Goal: Transaction & Acquisition: Obtain resource

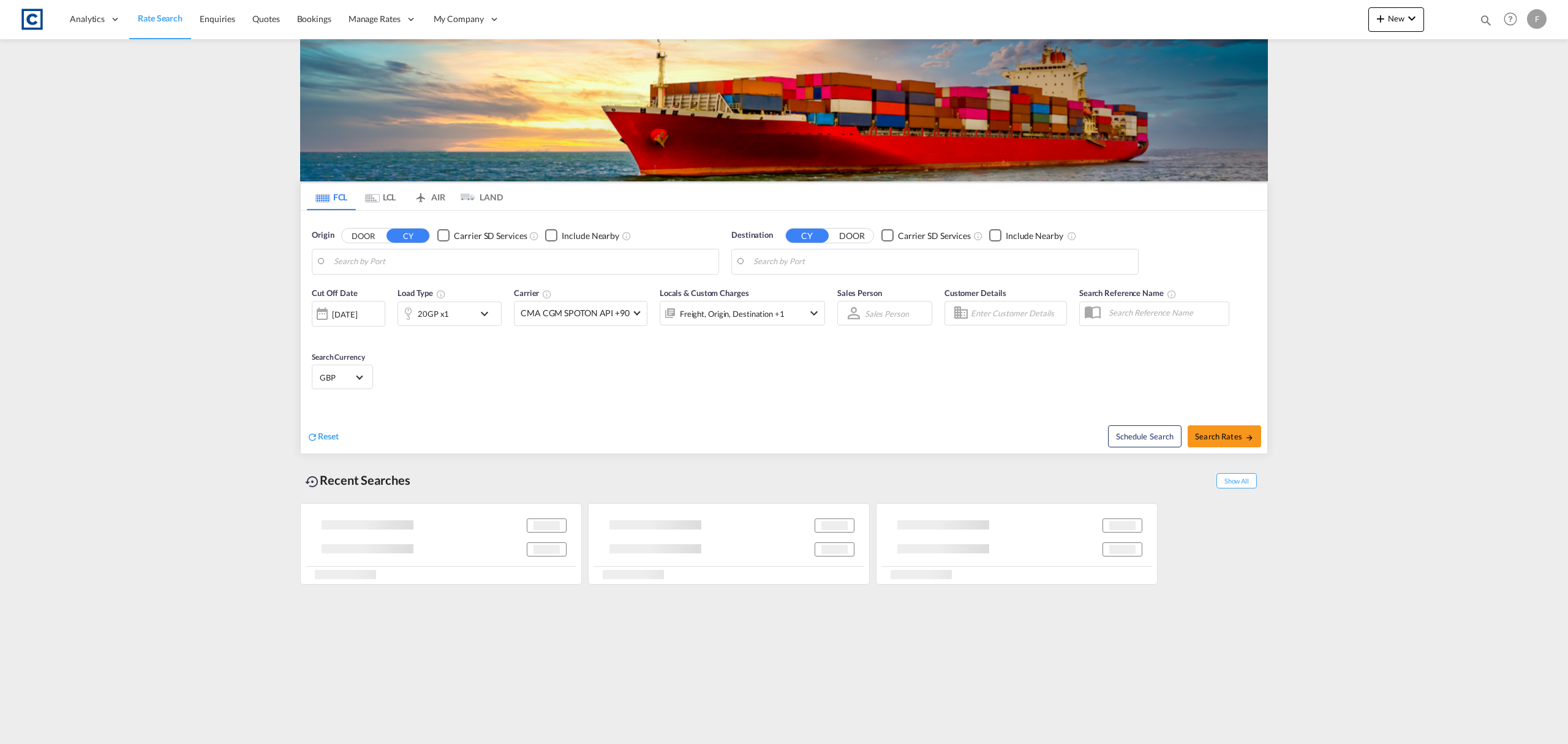
type input "GB-SS14, [GEOGRAPHIC_DATA]"
type input "[GEOGRAPHIC_DATA], [GEOGRAPHIC_DATA]"
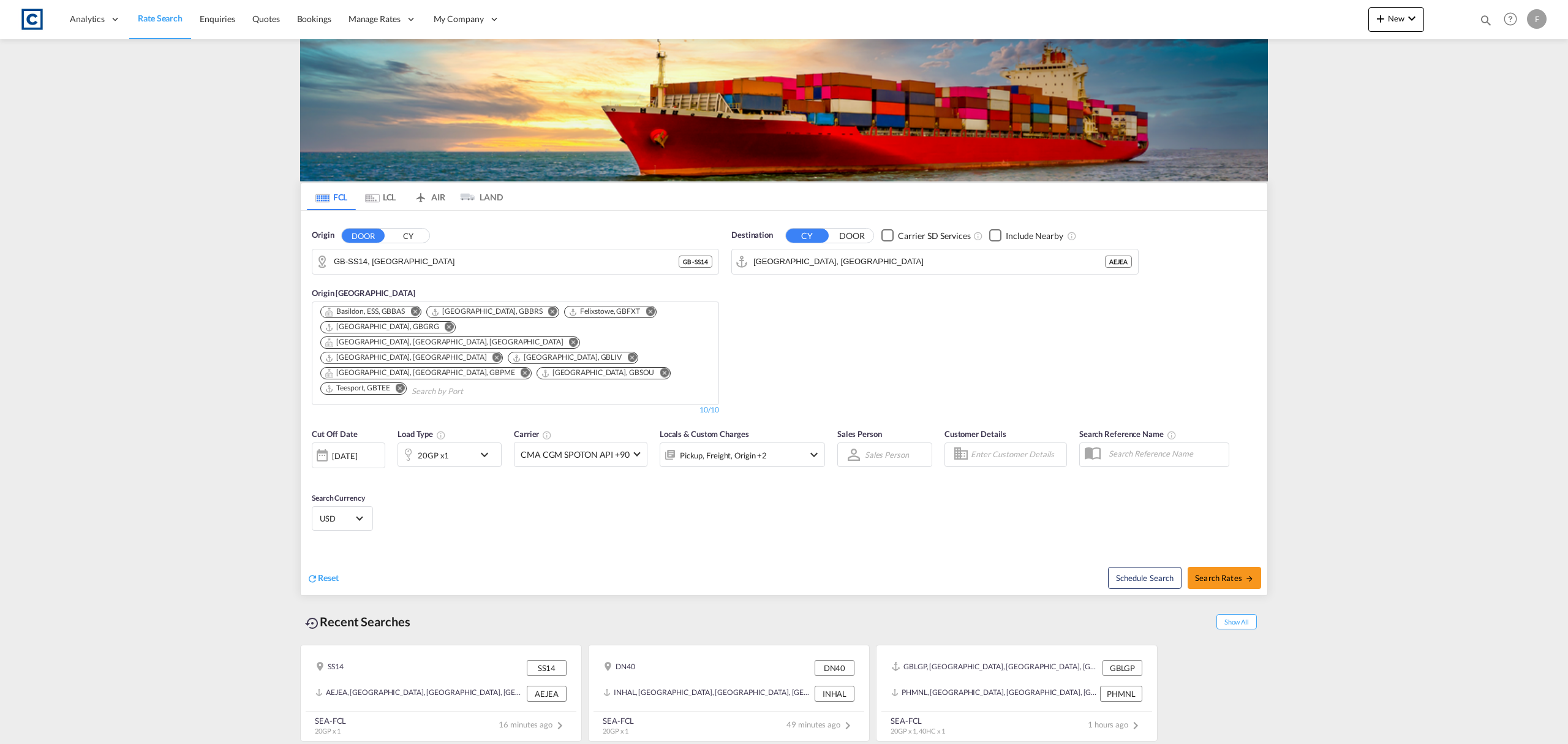
click at [1486, 23] on md-icon "icon-magnify" at bounding box center [1486, 20] width 14 height 14
click at [1308, 27] on select "Bookings Quotes Enquiries" at bounding box center [1291, 20] width 58 height 22
select select "Quotes"
click at [1262, 9] on select "Bookings Quotes Enquiries" at bounding box center [1291, 20] width 58 height 22
click at [1370, 22] on input at bounding box center [1394, 20] width 152 height 21
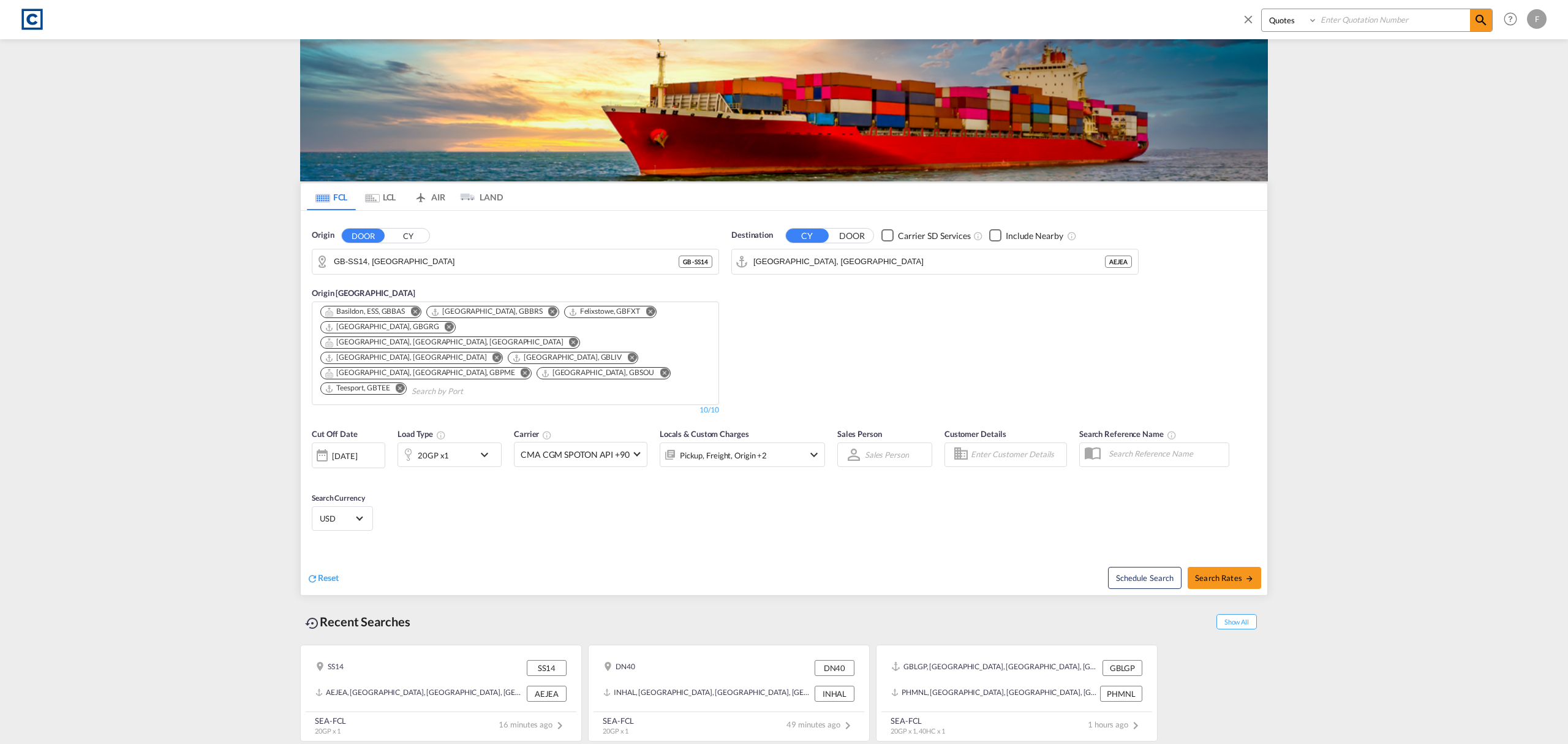
paste input "CAD000009539"
type input "CAD000009539"
click at [1473, 21] on span at bounding box center [1481, 20] width 22 height 22
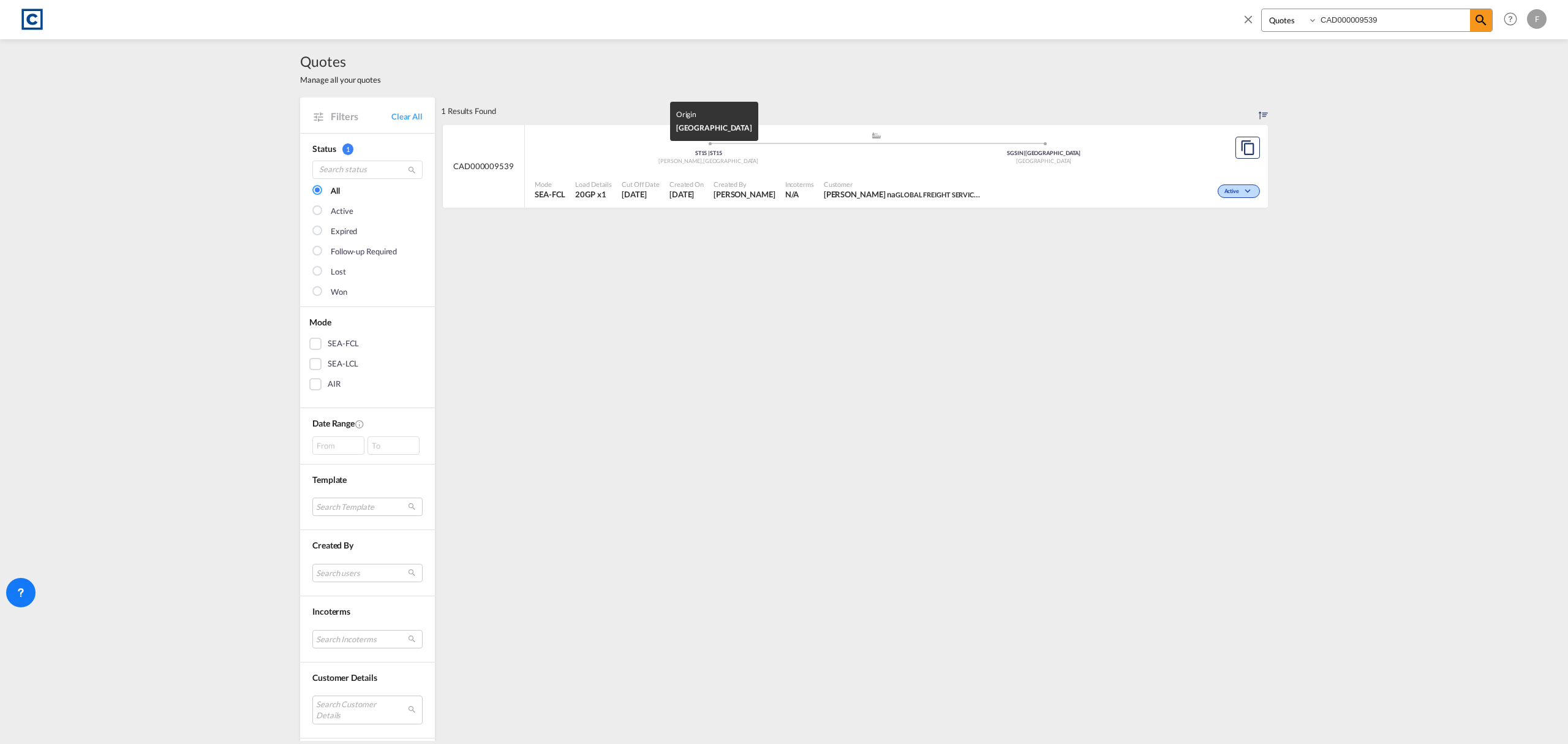
click at [568, 150] on div "ST15 | ST15" at bounding box center [709, 154] width 336 height 8
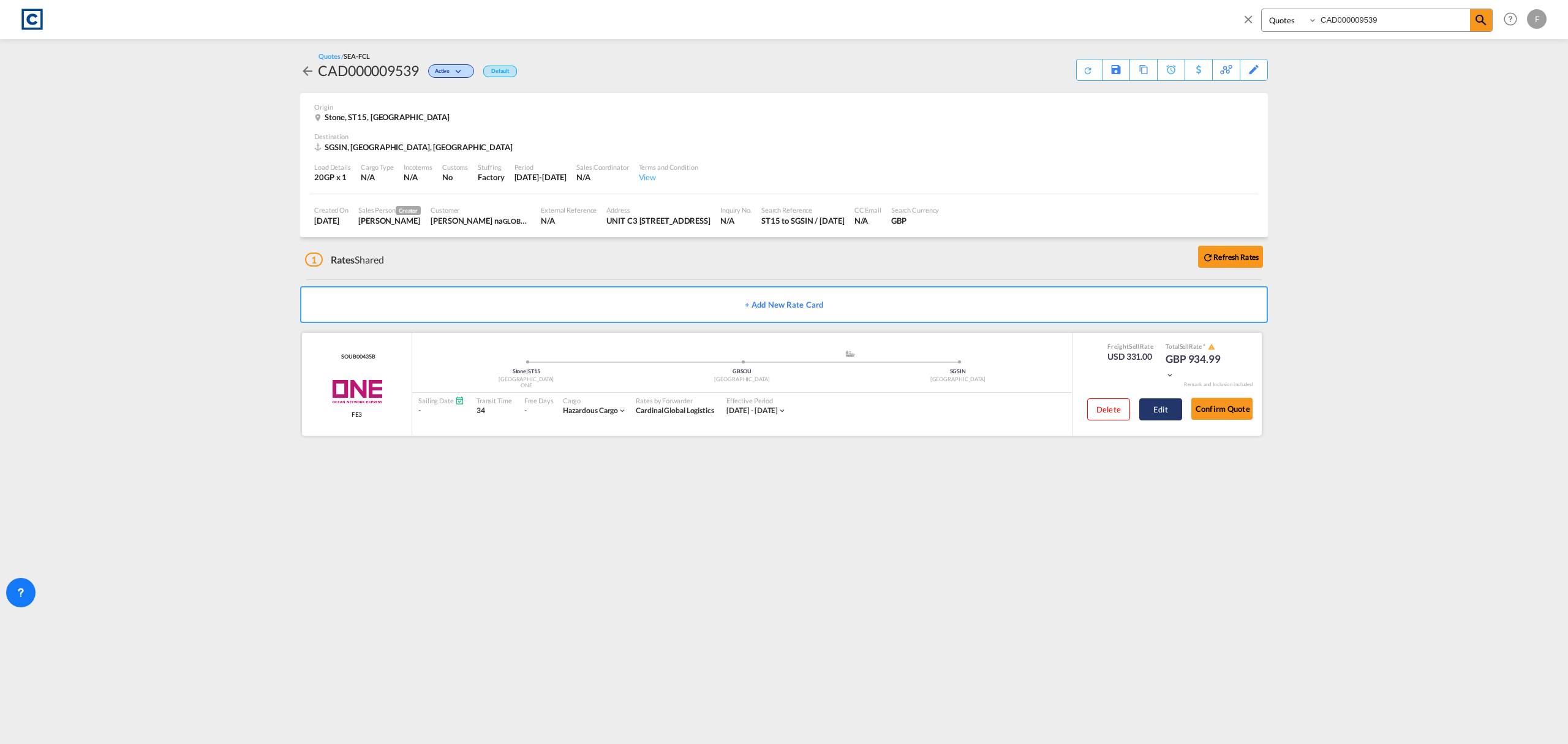
click at [1167, 410] on button "Edit" at bounding box center [1161, 409] width 43 height 22
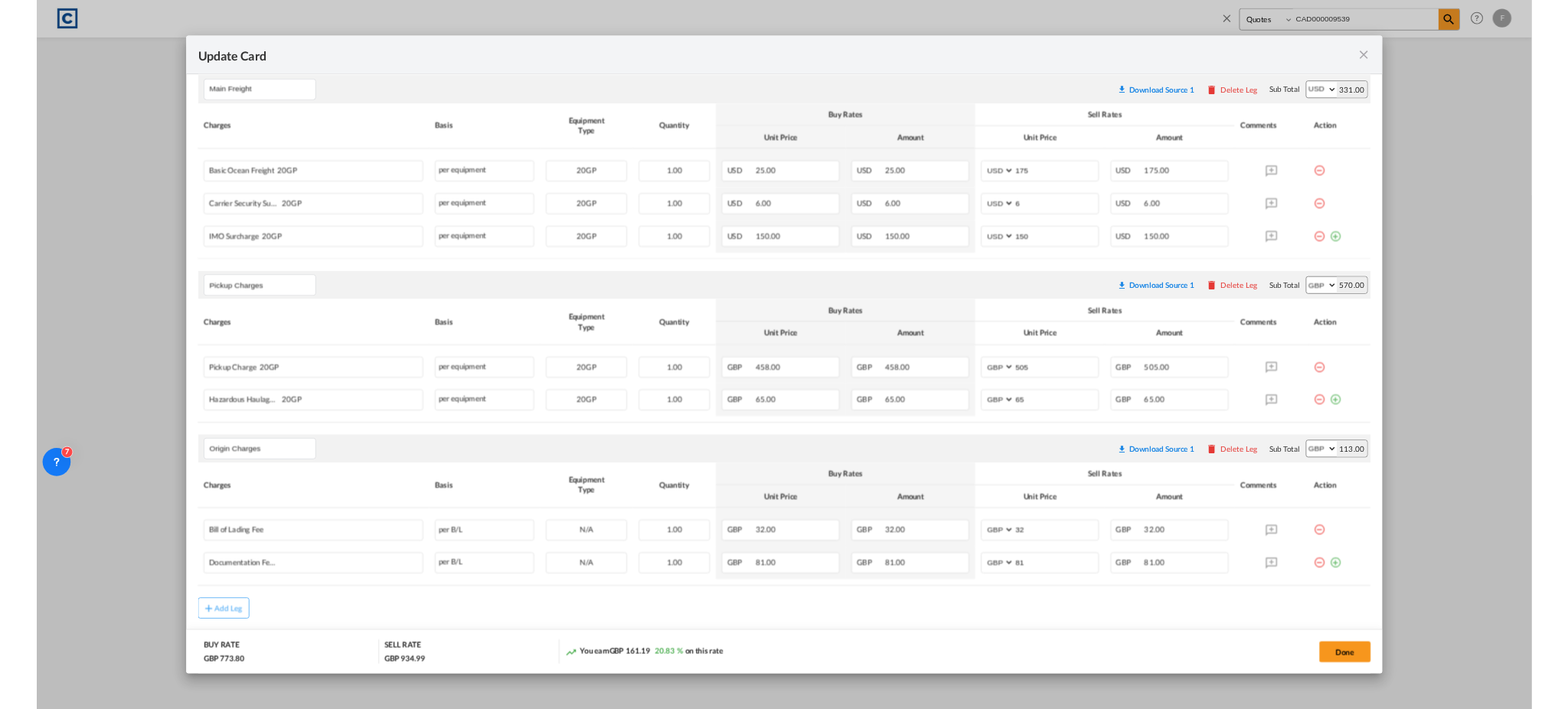
scroll to position [470, 0]
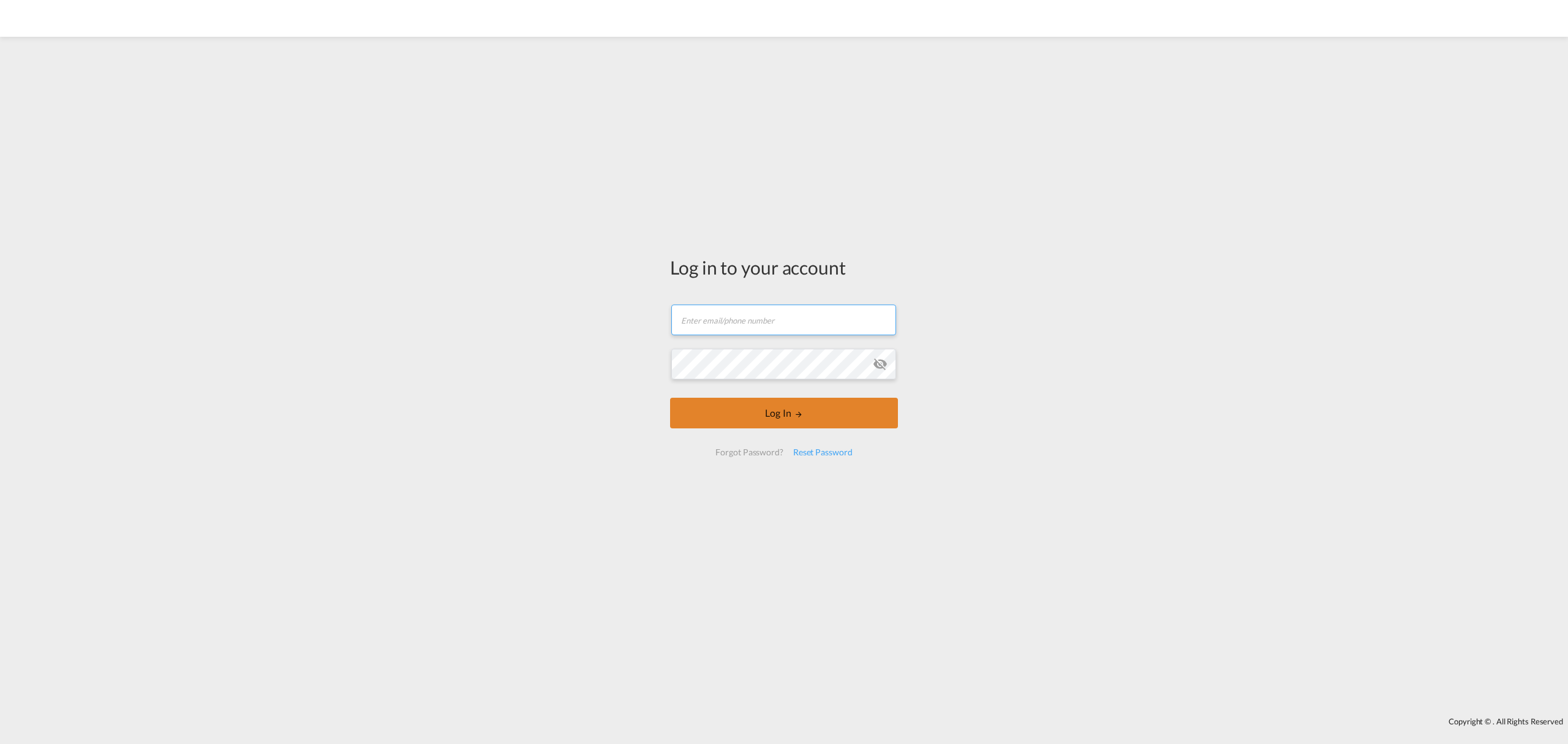
type input "[EMAIL_ADDRESS][DOMAIN_NAME]"
click at [787, 406] on button "Log In" at bounding box center [784, 413] width 228 height 31
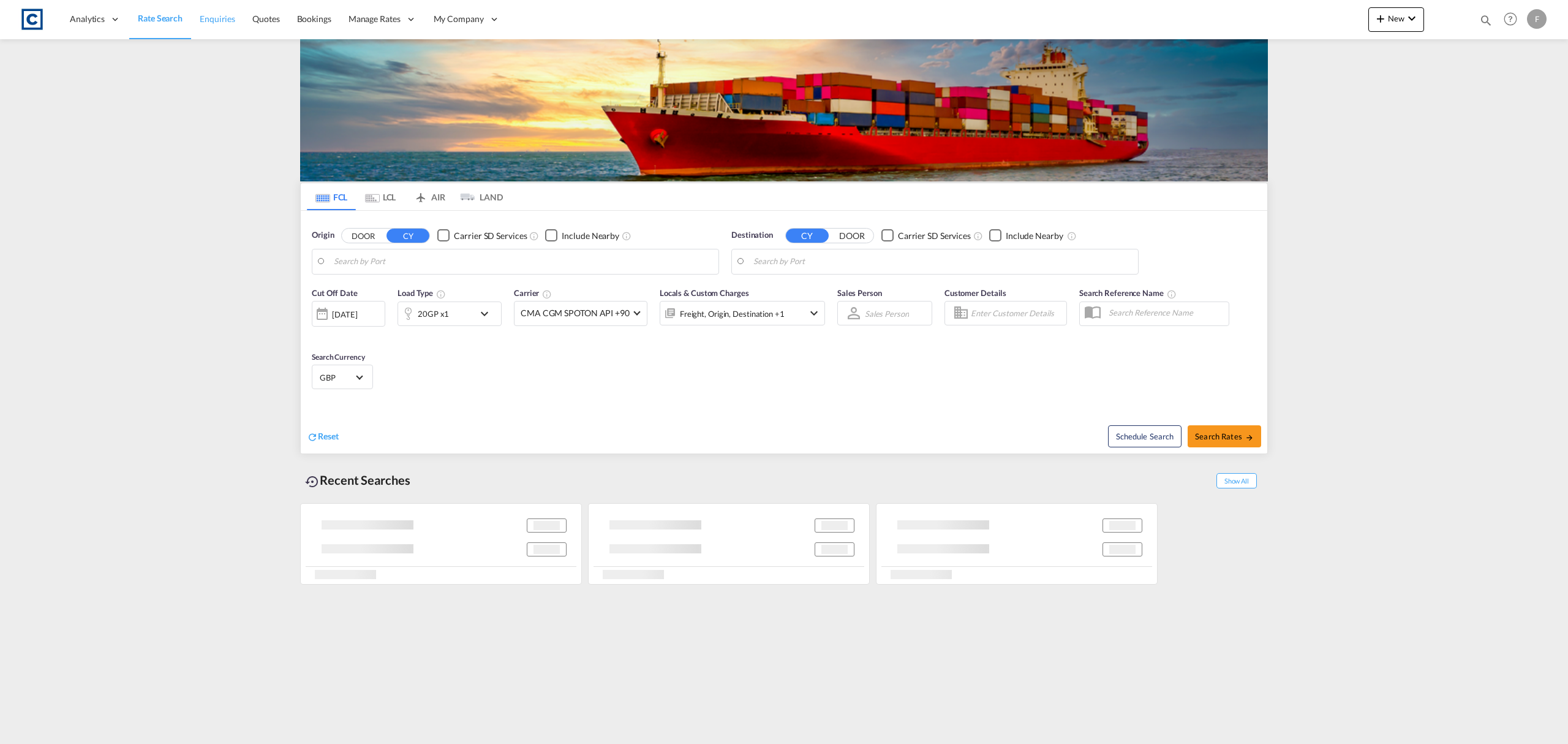
type input "GB-SS14, [GEOGRAPHIC_DATA]"
type input "[GEOGRAPHIC_DATA], [GEOGRAPHIC_DATA]"
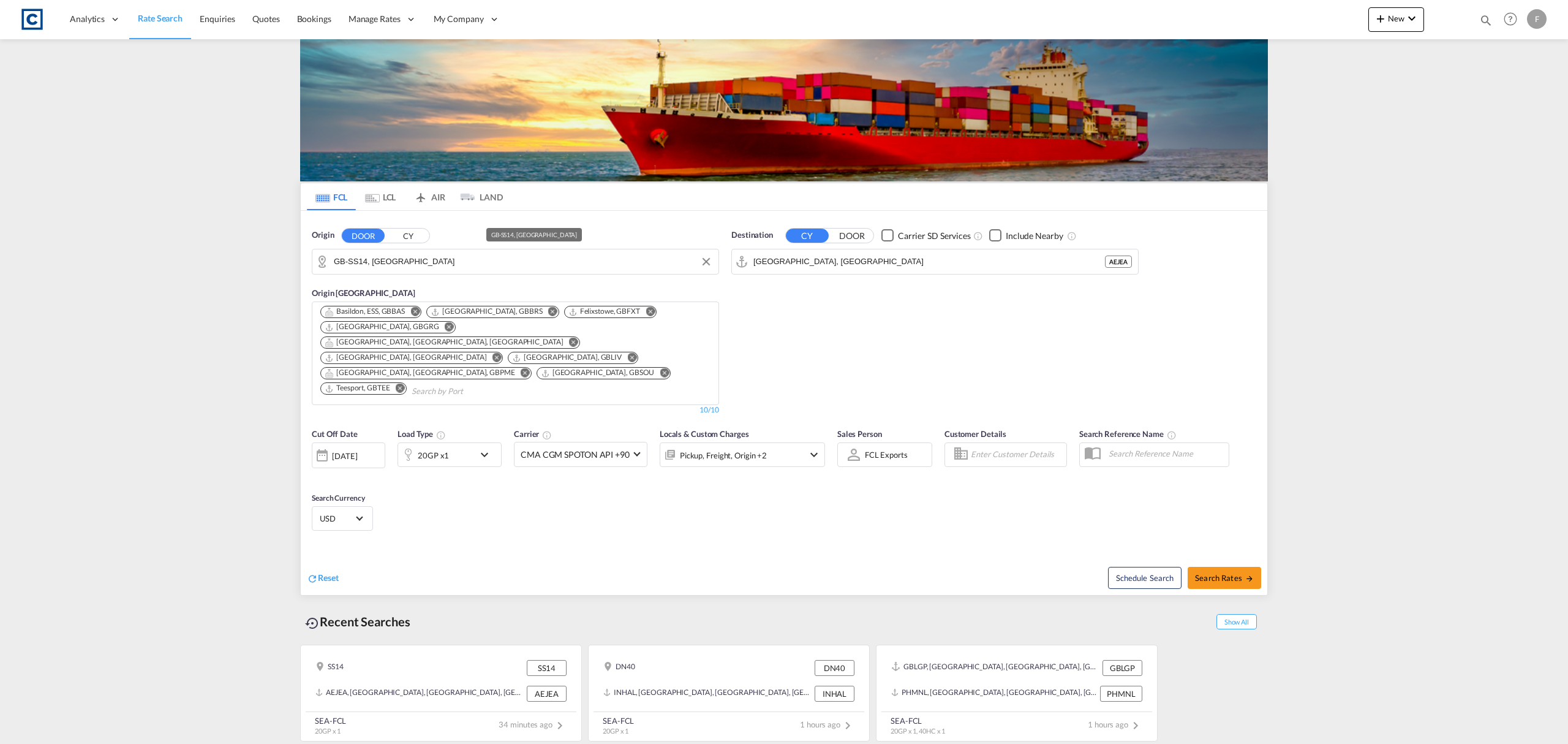
click at [392, 263] on input "GB-SS14, [GEOGRAPHIC_DATA]" at bounding box center [523, 262] width 378 height 18
click at [398, 240] on button "CY" at bounding box center [408, 236] width 43 height 14
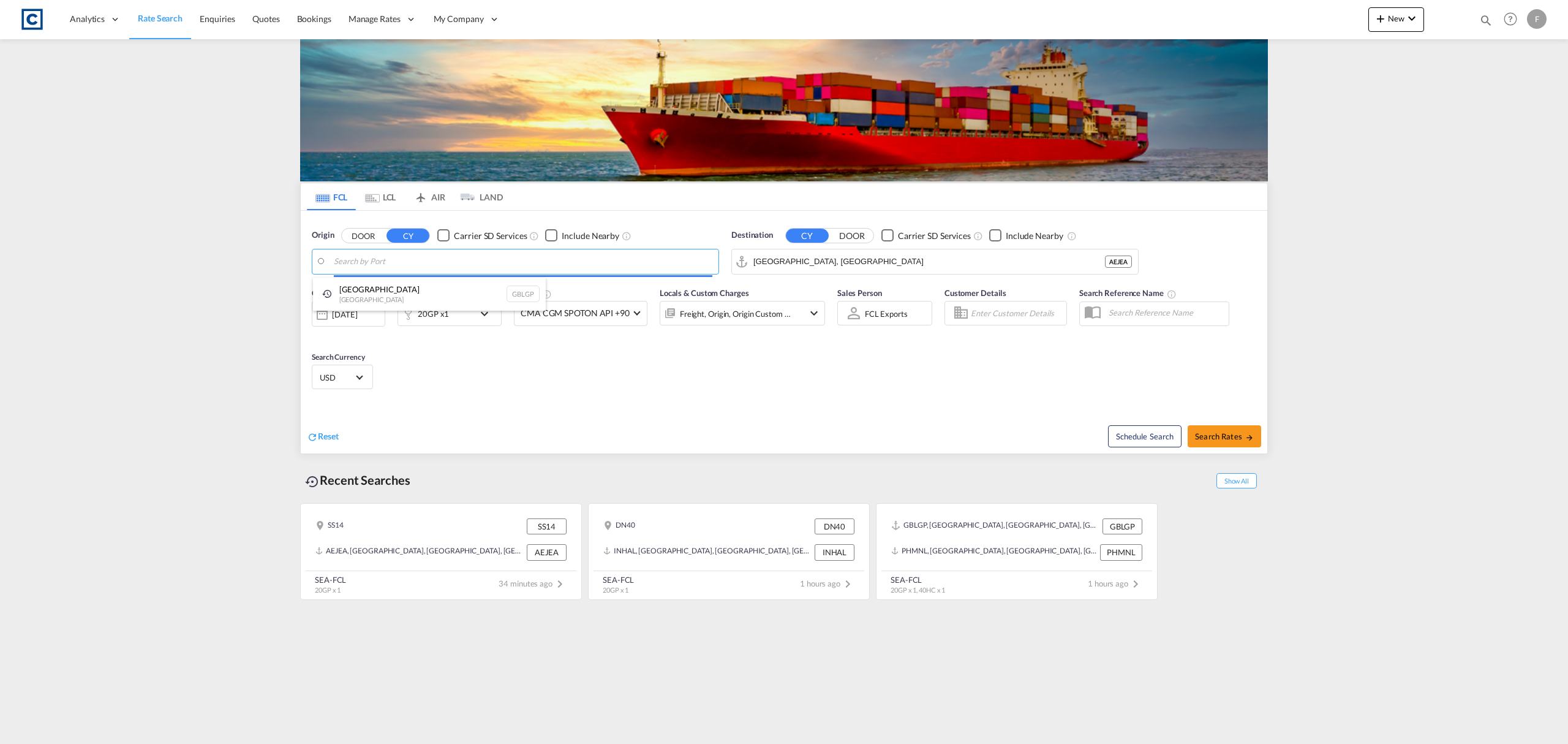
click at [356, 265] on body "Analytics Reports Dashboard Rate Search Enquiries Quotes Bookings" at bounding box center [784, 372] width 1568 height 744
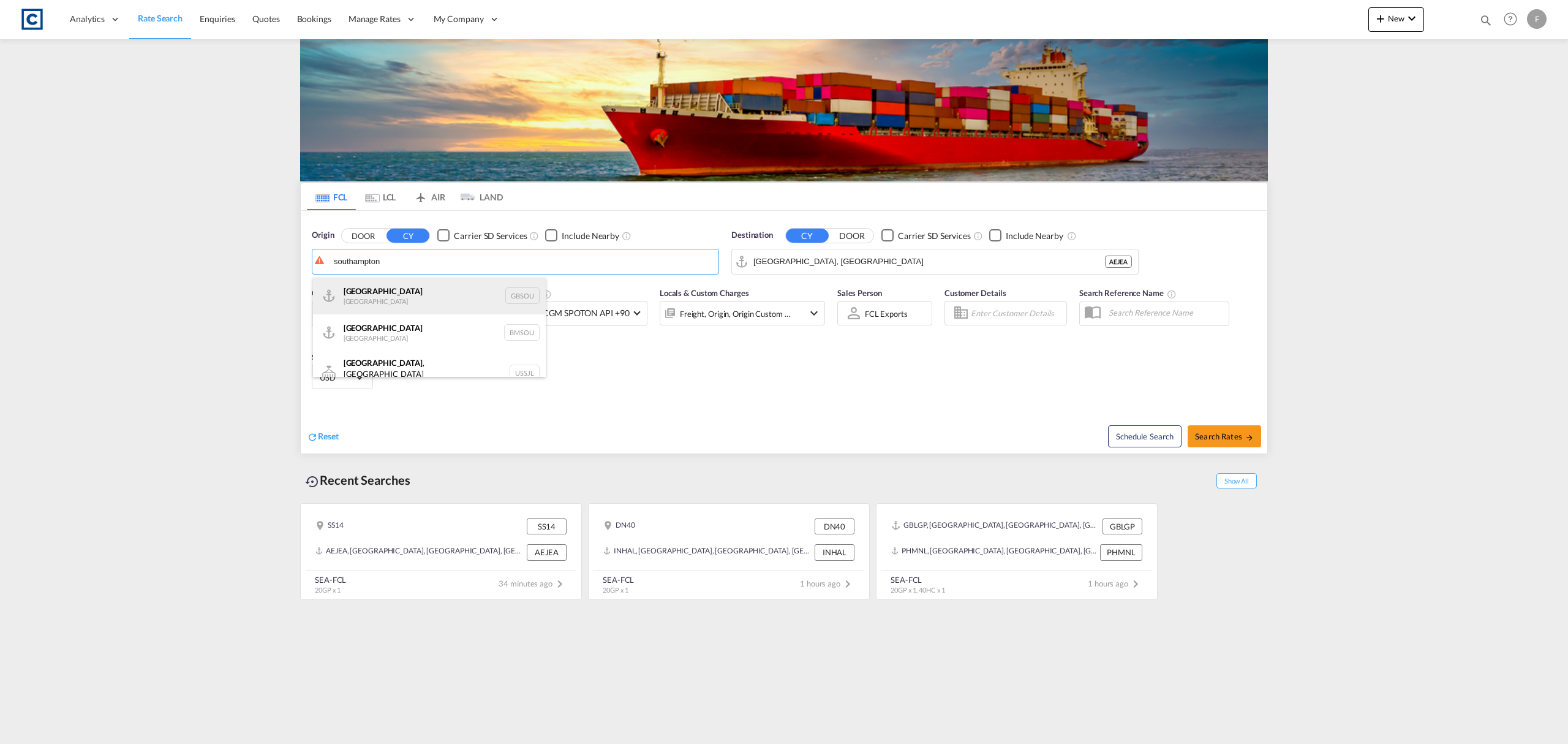
click at [422, 299] on div "Southampton United Kingdom GBSOU" at bounding box center [429, 296] width 232 height 36
type input "[GEOGRAPHIC_DATA], GBSOU"
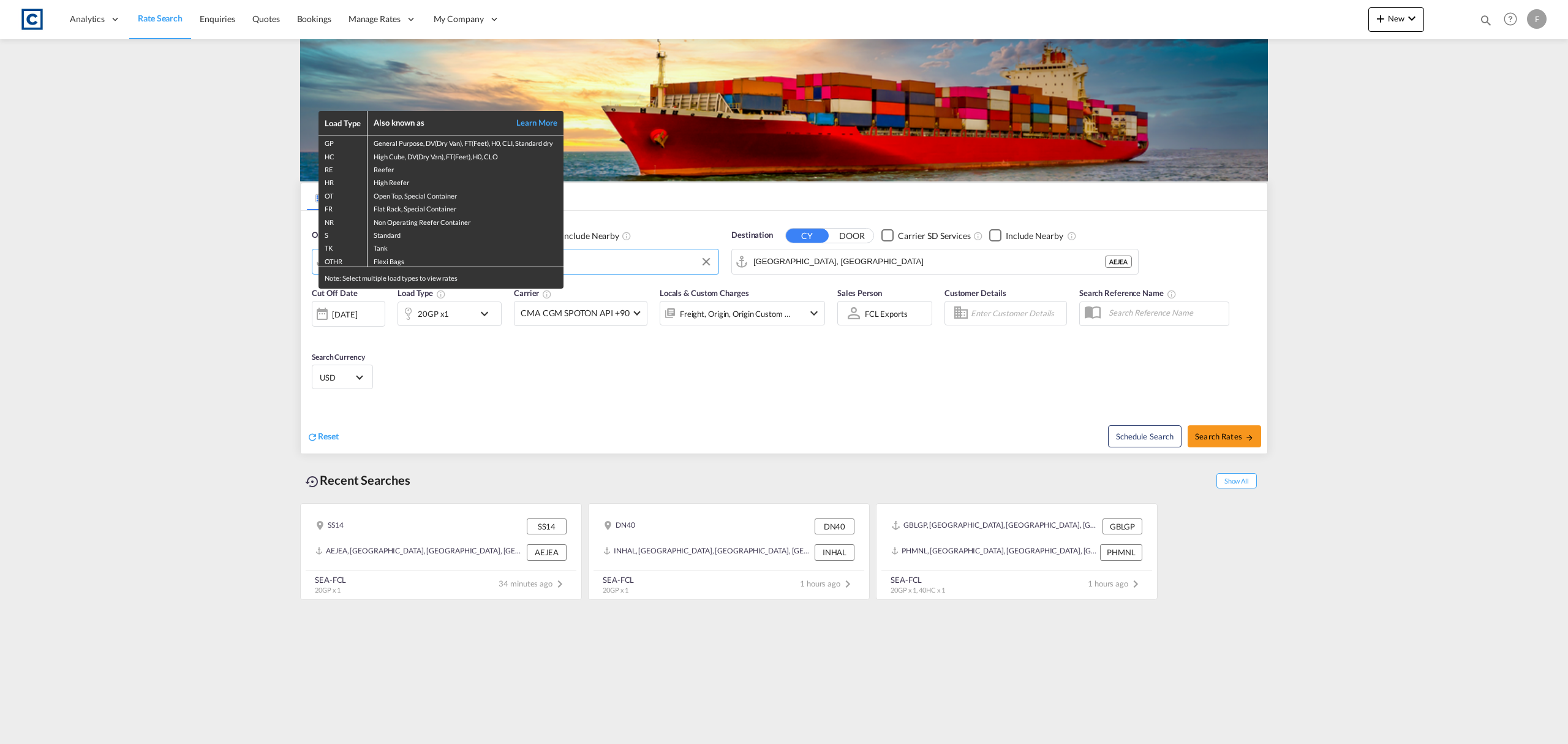
click at [819, 256] on div "Load Type Also known as Learn More GP General Purpose, DV(Dry Van), FT(Feet), H…" at bounding box center [784, 372] width 1568 height 744
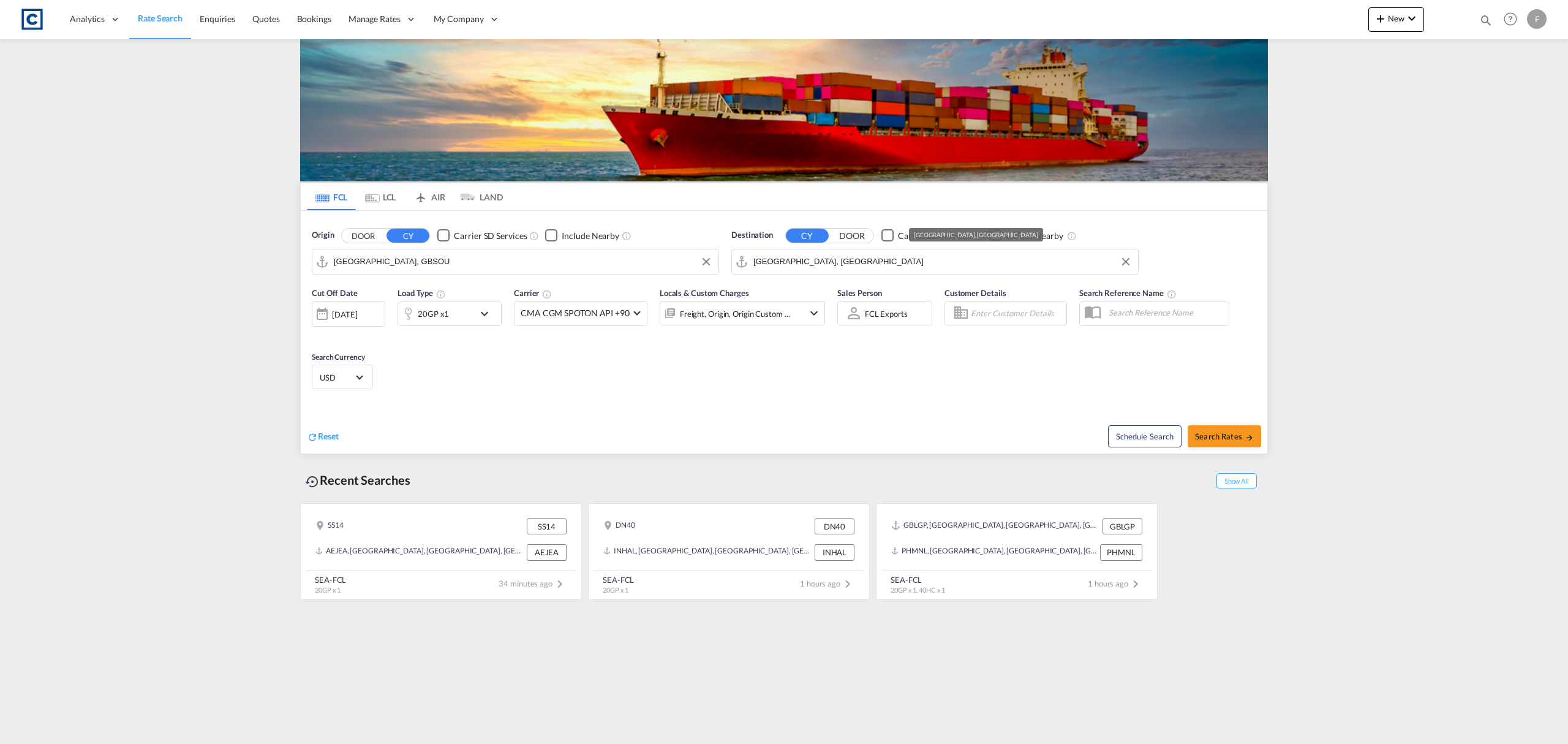
click at [819, 256] on input "[GEOGRAPHIC_DATA], [GEOGRAPHIC_DATA]" at bounding box center [942, 262] width 378 height 18
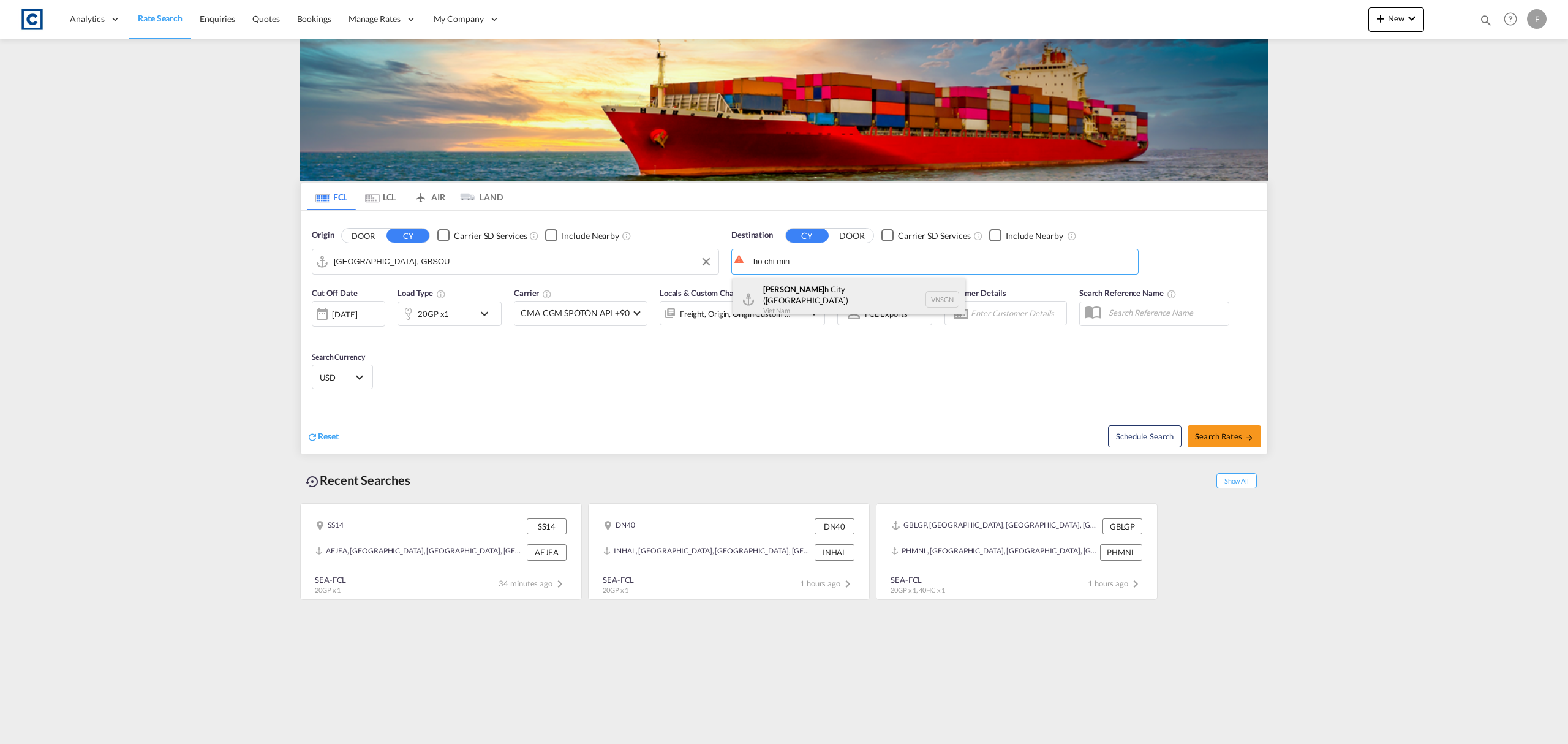
click at [833, 296] on div "Ho Chi Min h City (Saigon) Viet Nam VNSGN" at bounding box center [848, 300] width 232 height 44
type input "Ho Chi Minh City (Saigon), VNSGN"
click at [1214, 439] on span "Search Rates" at bounding box center [1224, 436] width 59 height 10
type input "GBSOU to VNSGN / 3 Sep 2025"
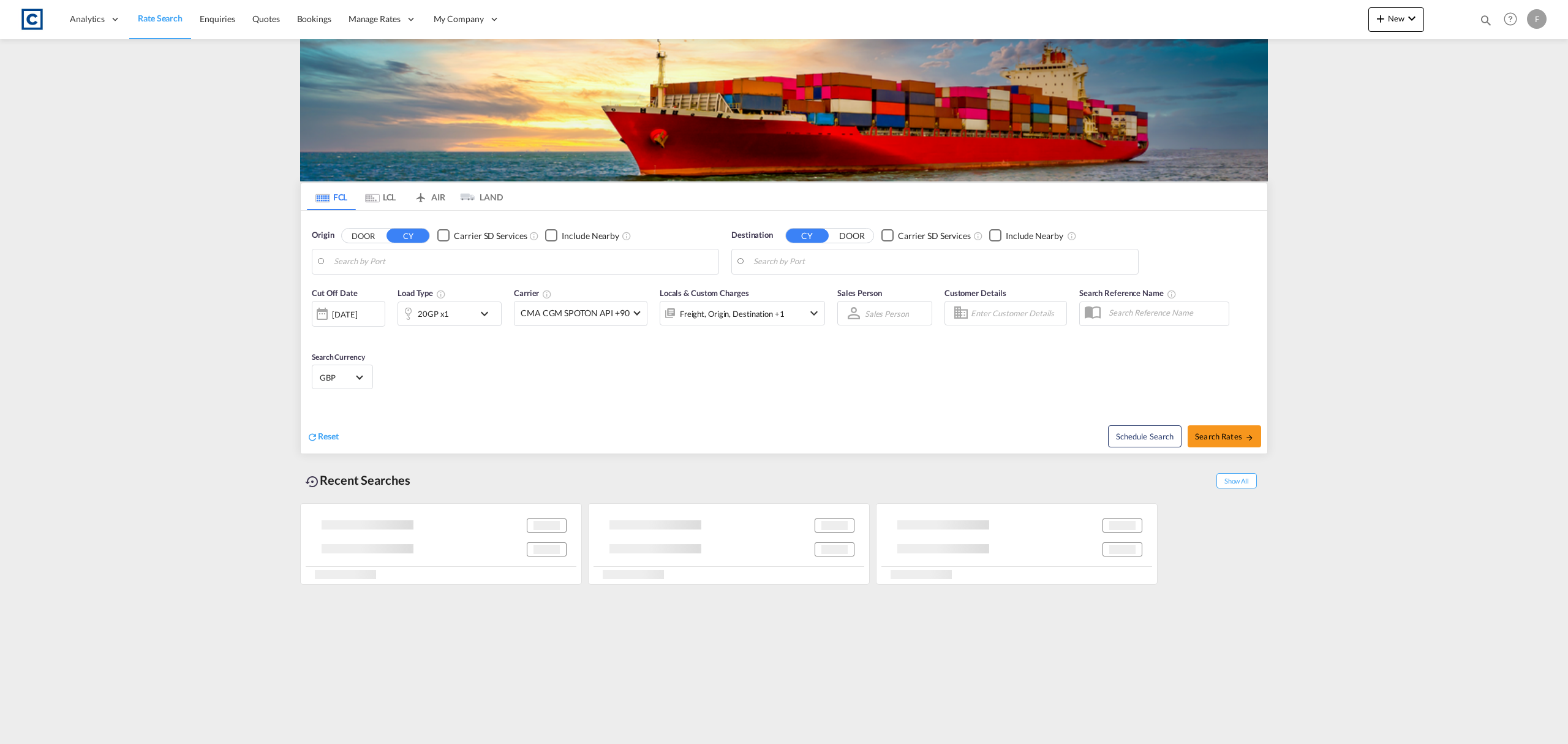
type input "[GEOGRAPHIC_DATA], GBSOU"
type input "Ho Chi Minh City (Saigon), VNSGN"
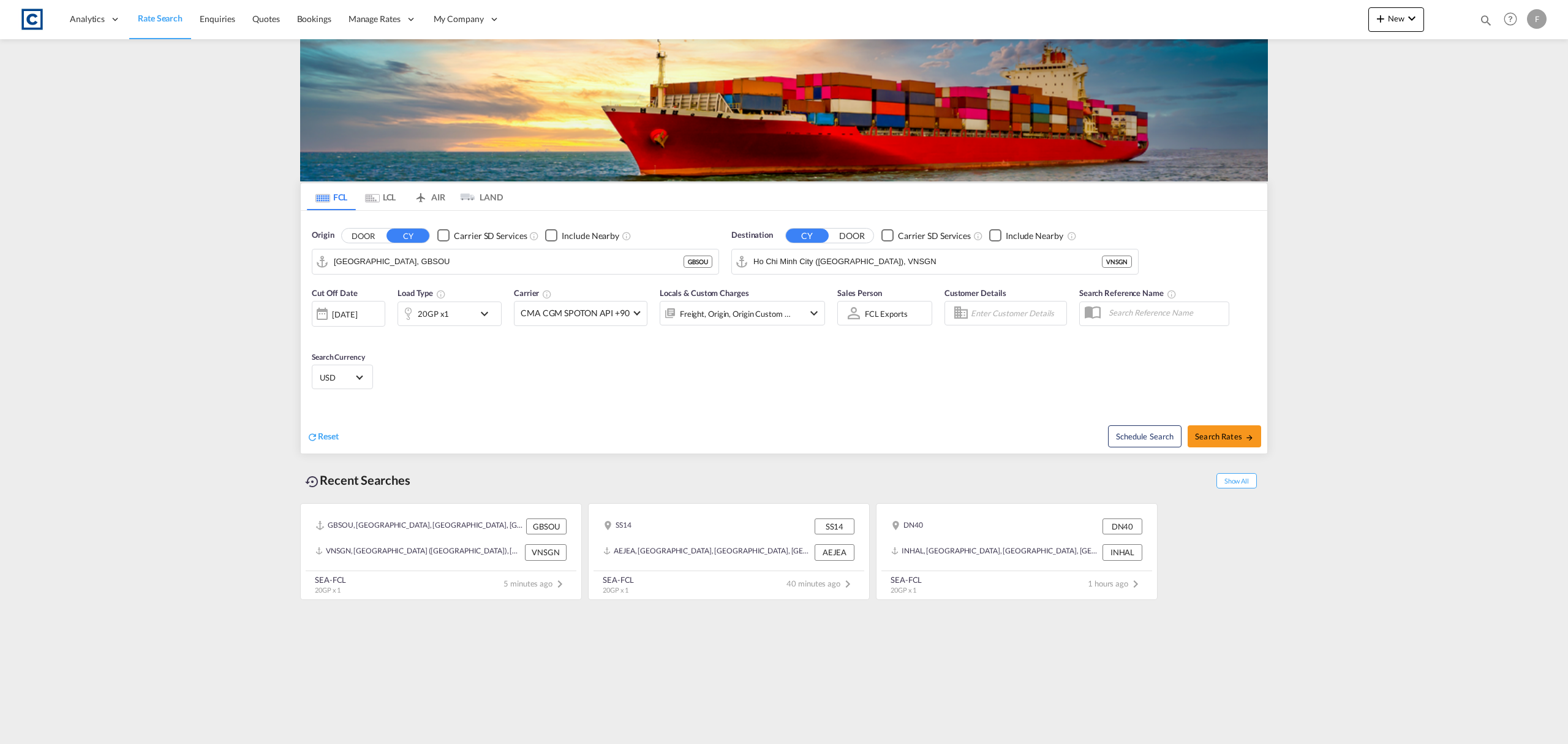
click at [366, 235] on button "DOOR" at bounding box center [363, 236] width 43 height 14
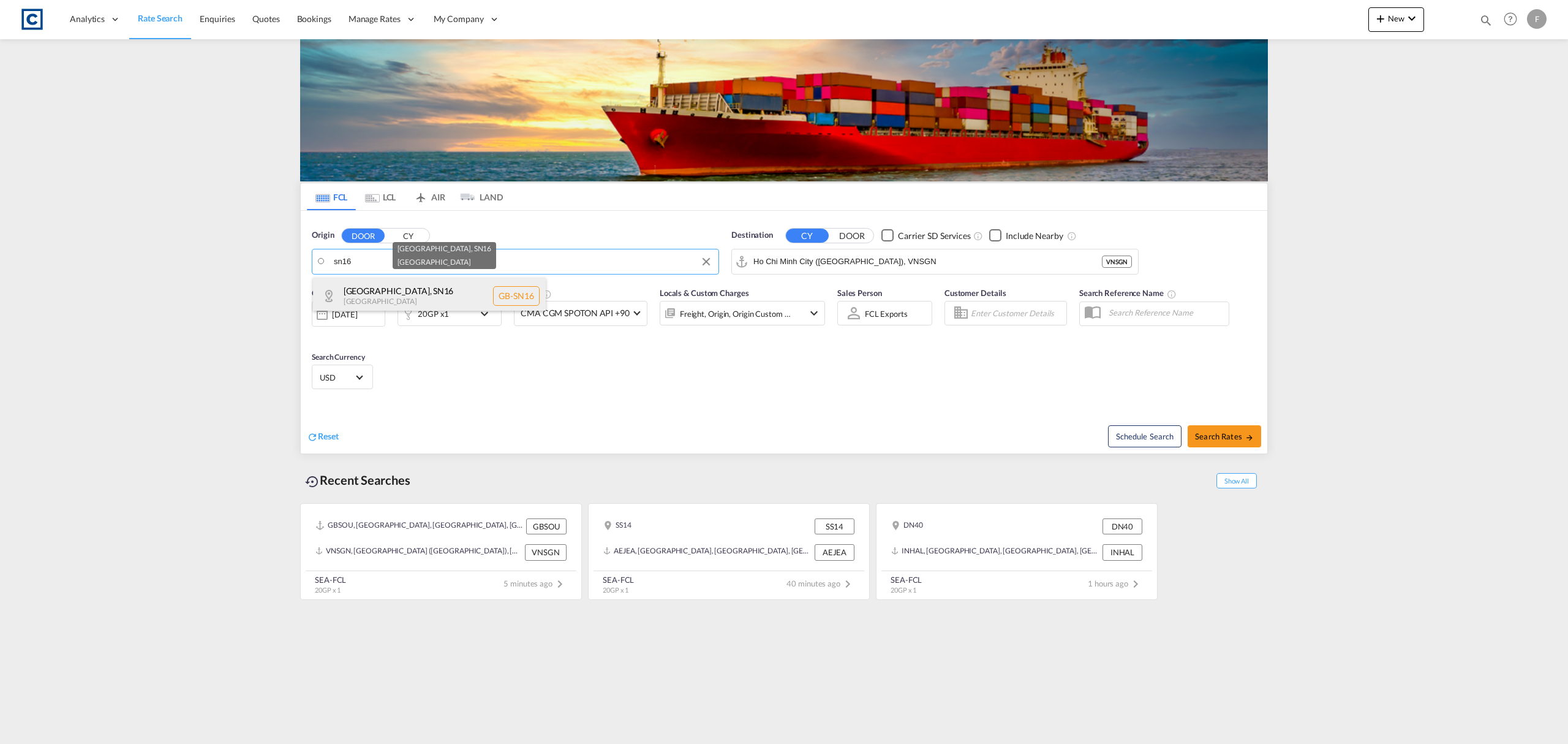
click at [450, 292] on div "Wiltshire , SN16 United Kingdom GB-SN16" at bounding box center [429, 296] width 232 height 36
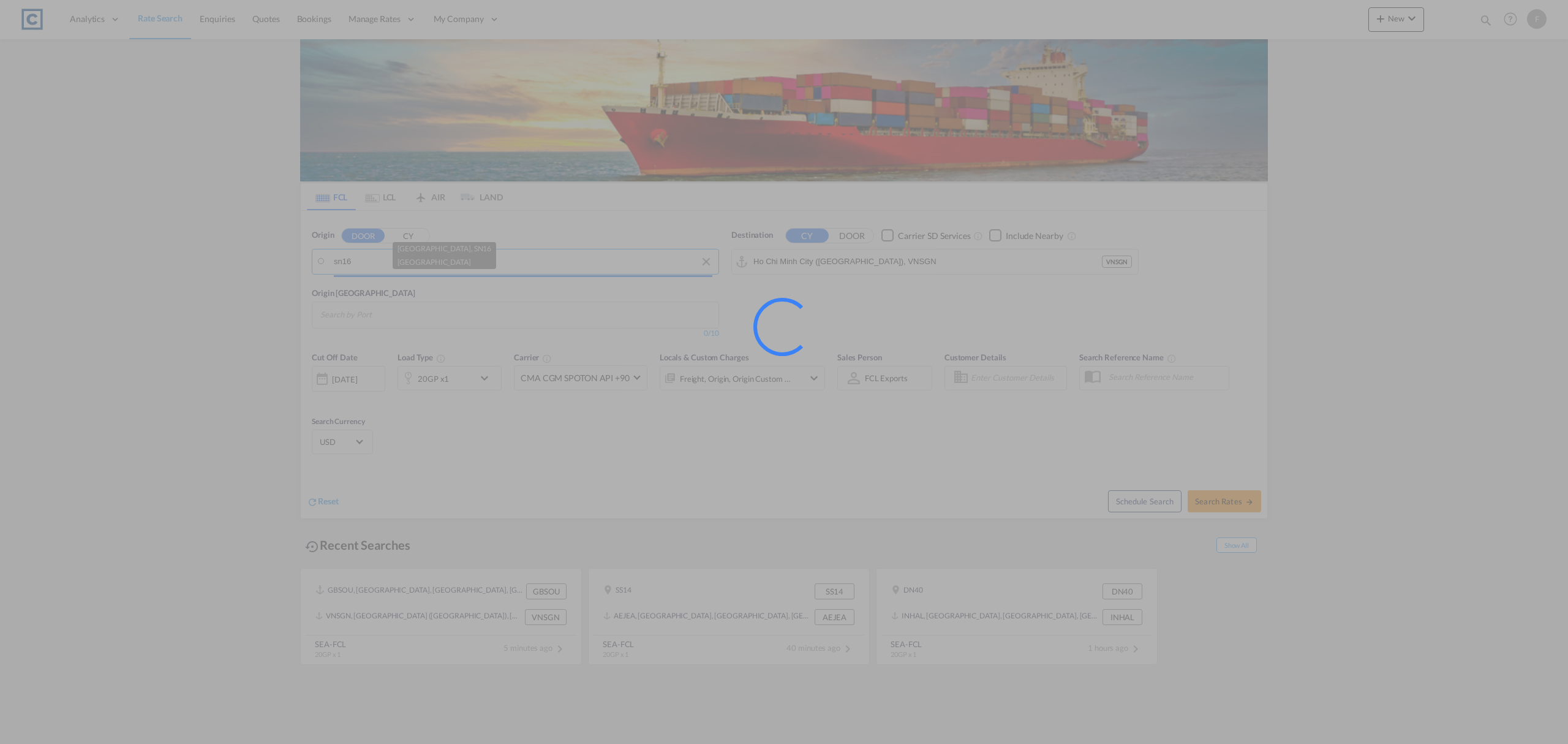
type input "GB-SN16, Wiltshire"
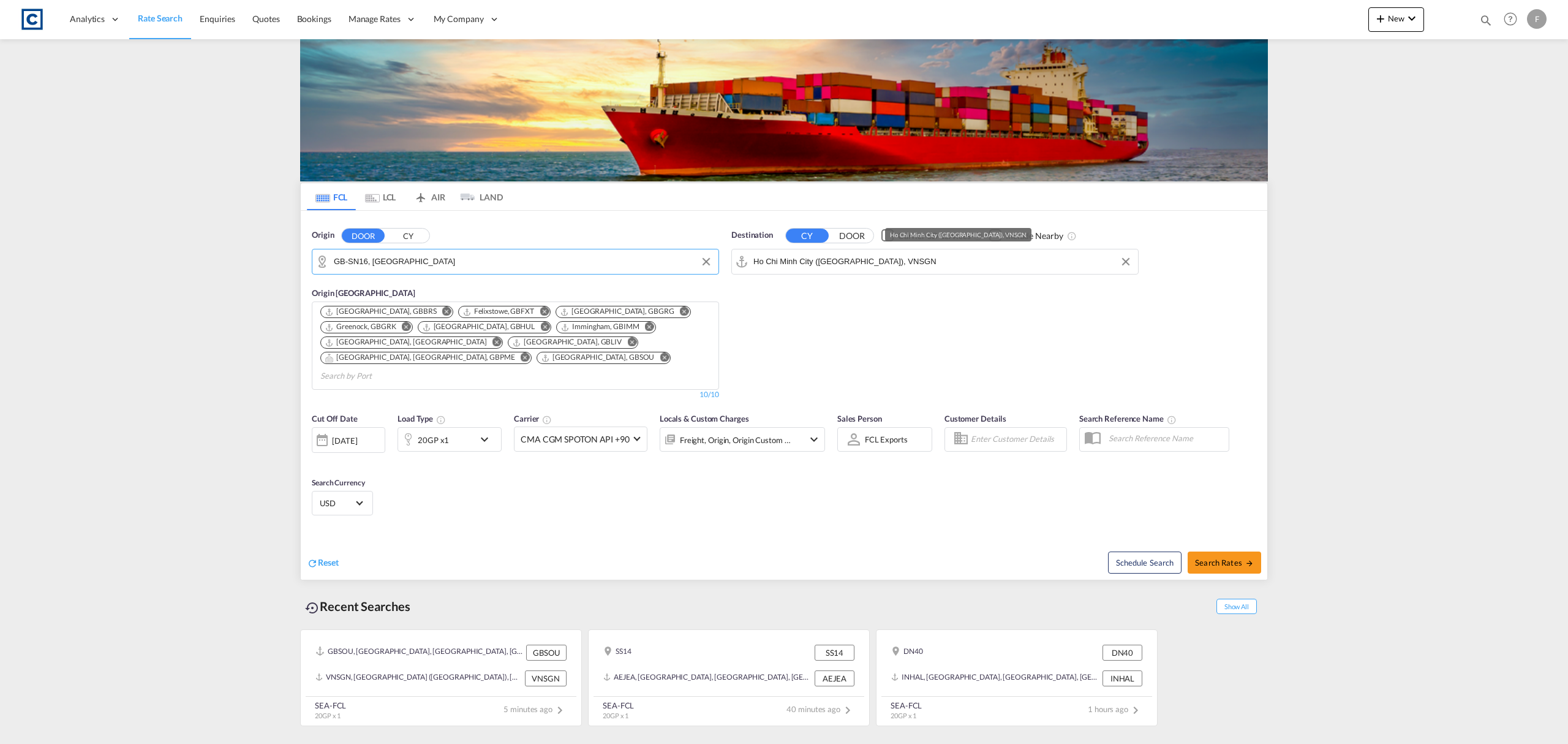
click at [826, 265] on input "Ho Chi Minh City (Saigon), VNSGN" at bounding box center [942, 262] width 378 height 18
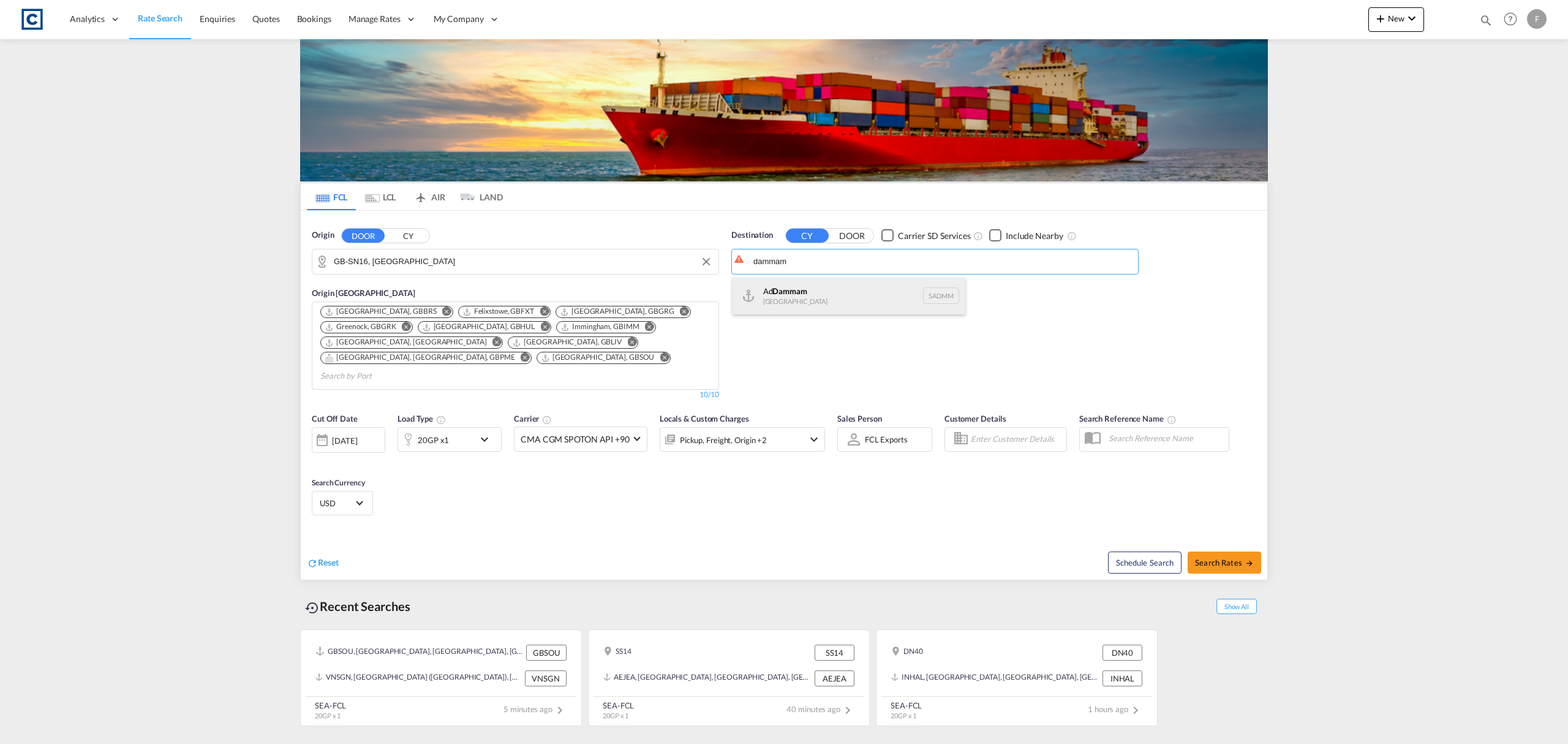
click at [819, 302] on div "Ad Dammam Saudi Arabia SADMM" at bounding box center [848, 296] width 232 height 36
type input "Ad Dammam, SADMM"
click at [477, 432] on md-icon "icon-chevron-down" at bounding box center [488, 439] width 21 height 15
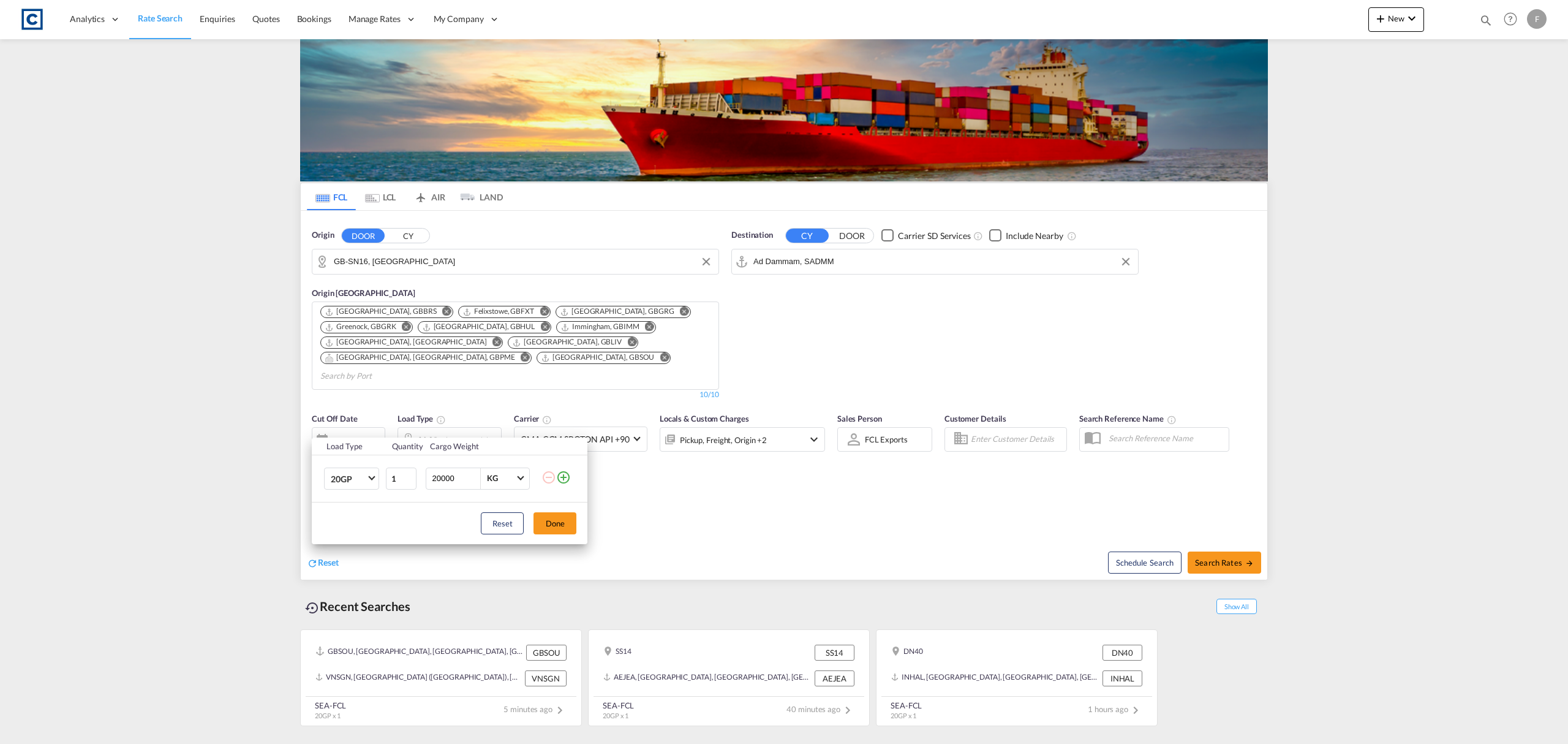
click at [564, 474] on md-icon "icon-plus-circle-outline" at bounding box center [563, 478] width 15 height 15
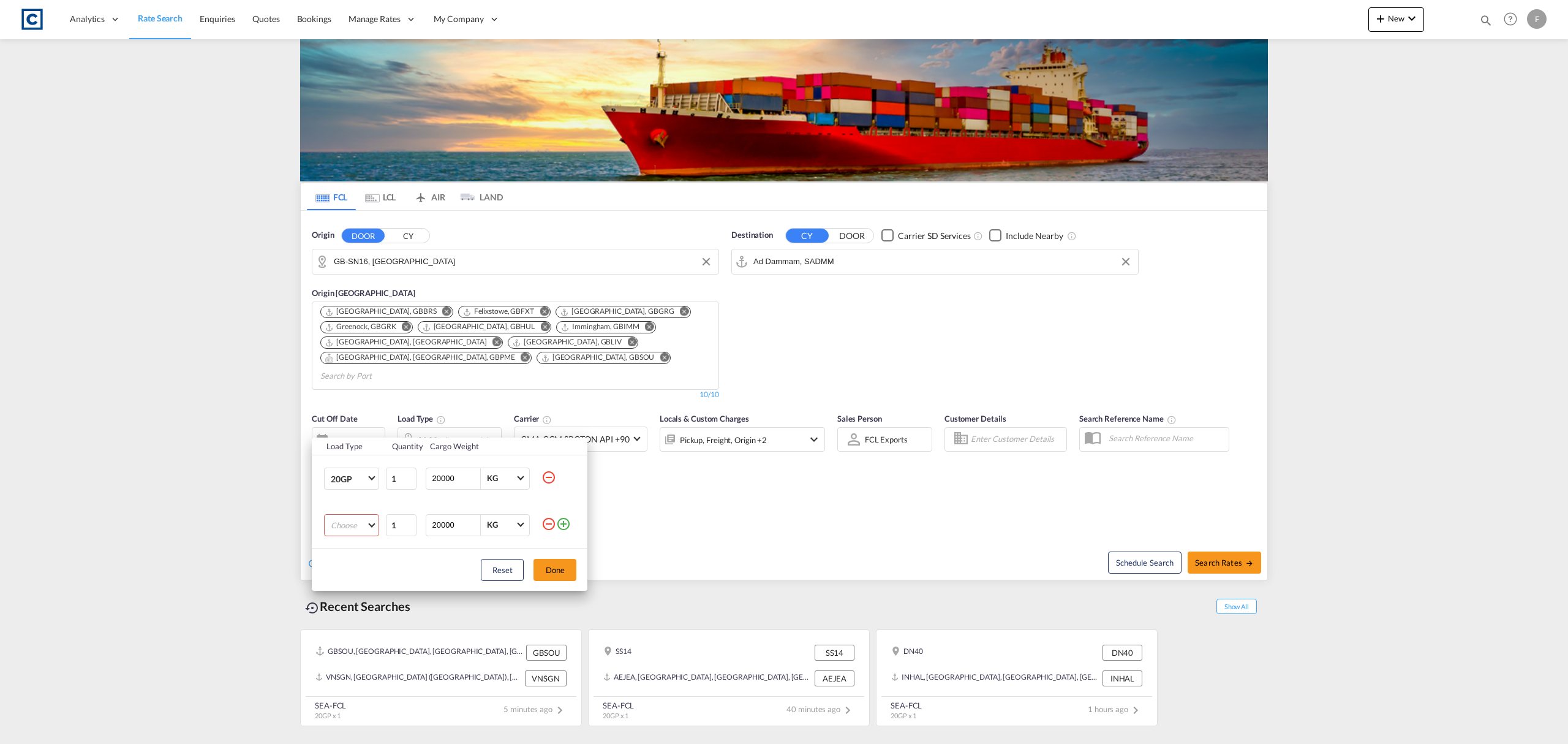
click at [356, 520] on md-select "Choose 20GP 40GP 40HC 45HC 20RE 40RE 40HR 20OT 40OT 20FR 40FR 40NR 20NR 45S 20T…" at bounding box center [352, 525] width 55 height 22
click at [363, 575] on md-option "40HC" at bounding box center [363, 584] width 83 height 29
click at [553, 575] on button "Done" at bounding box center [555, 570] width 43 height 22
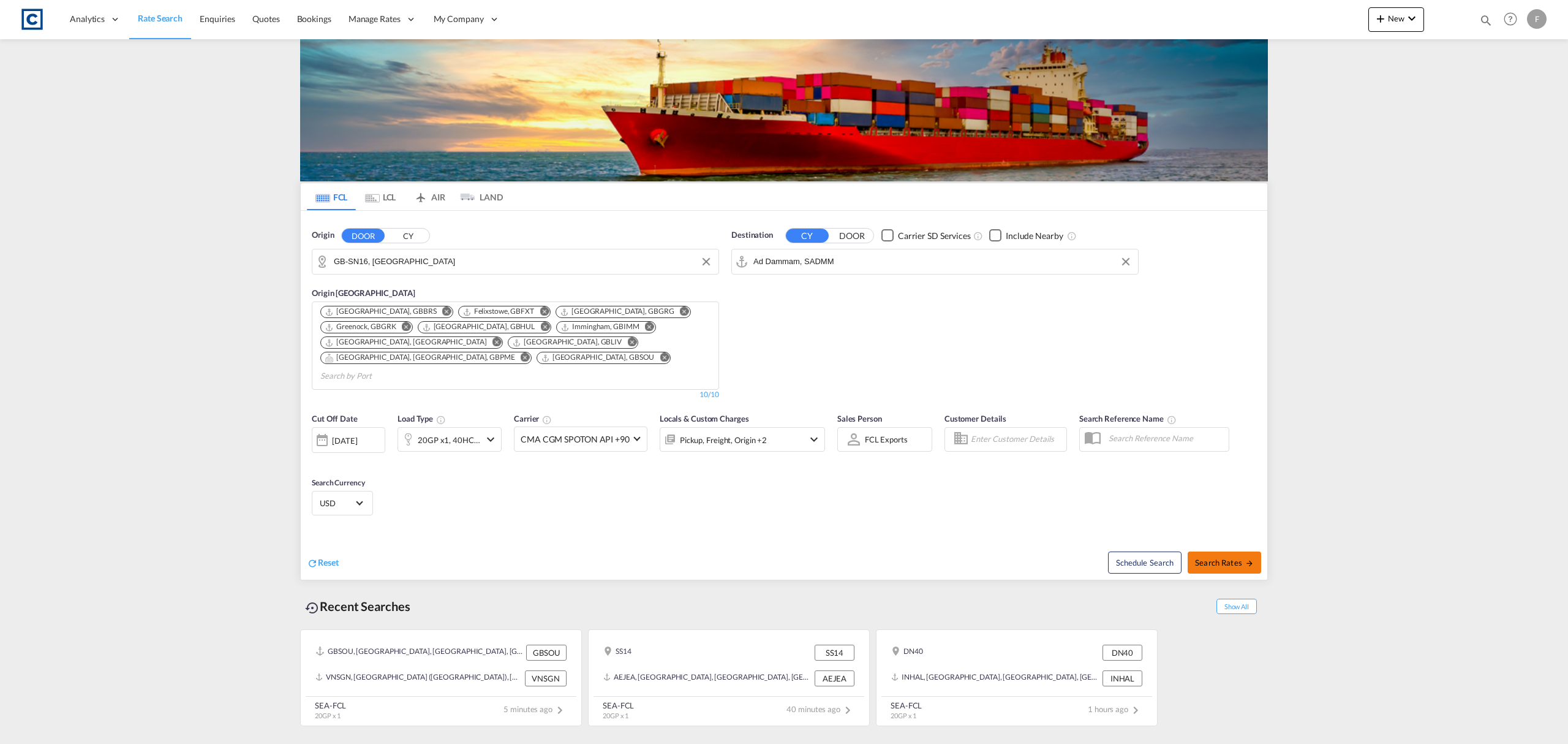
click at [1222, 558] on span "Search Rates" at bounding box center [1224, 562] width 59 height 10
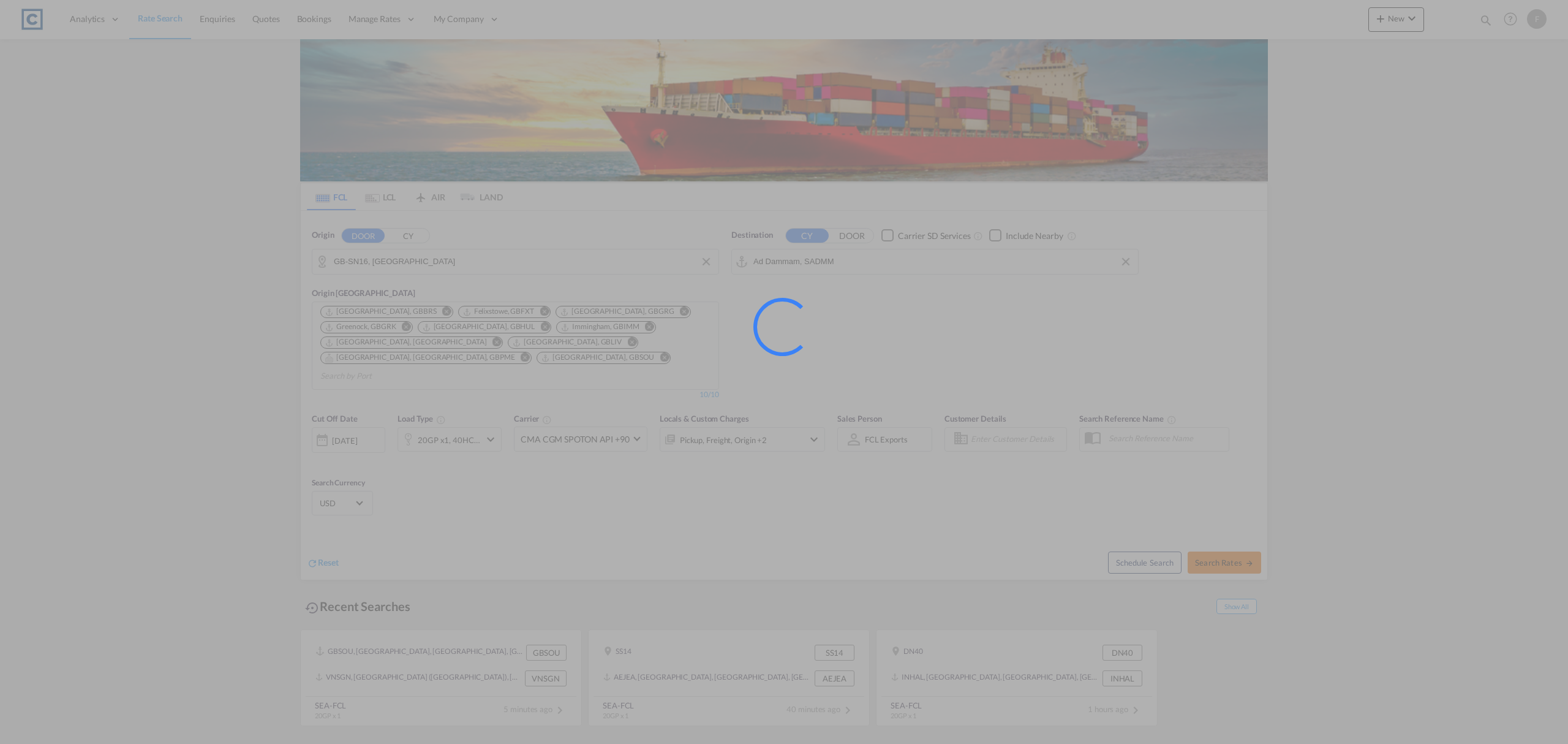
type input "SN16 to SADMM / 3 Sep 2025"
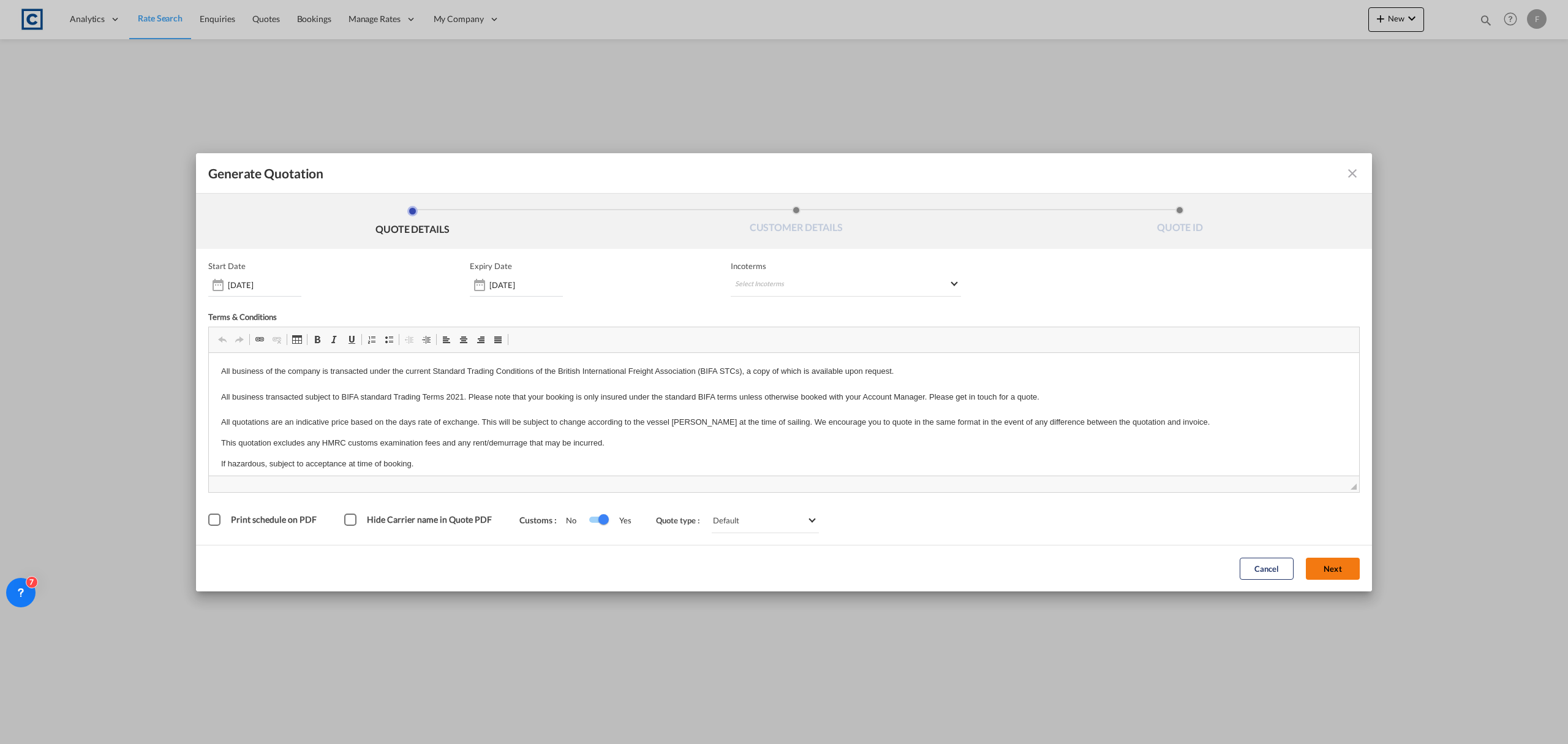
click at [1332, 564] on button "Next" at bounding box center [1333, 569] width 54 height 22
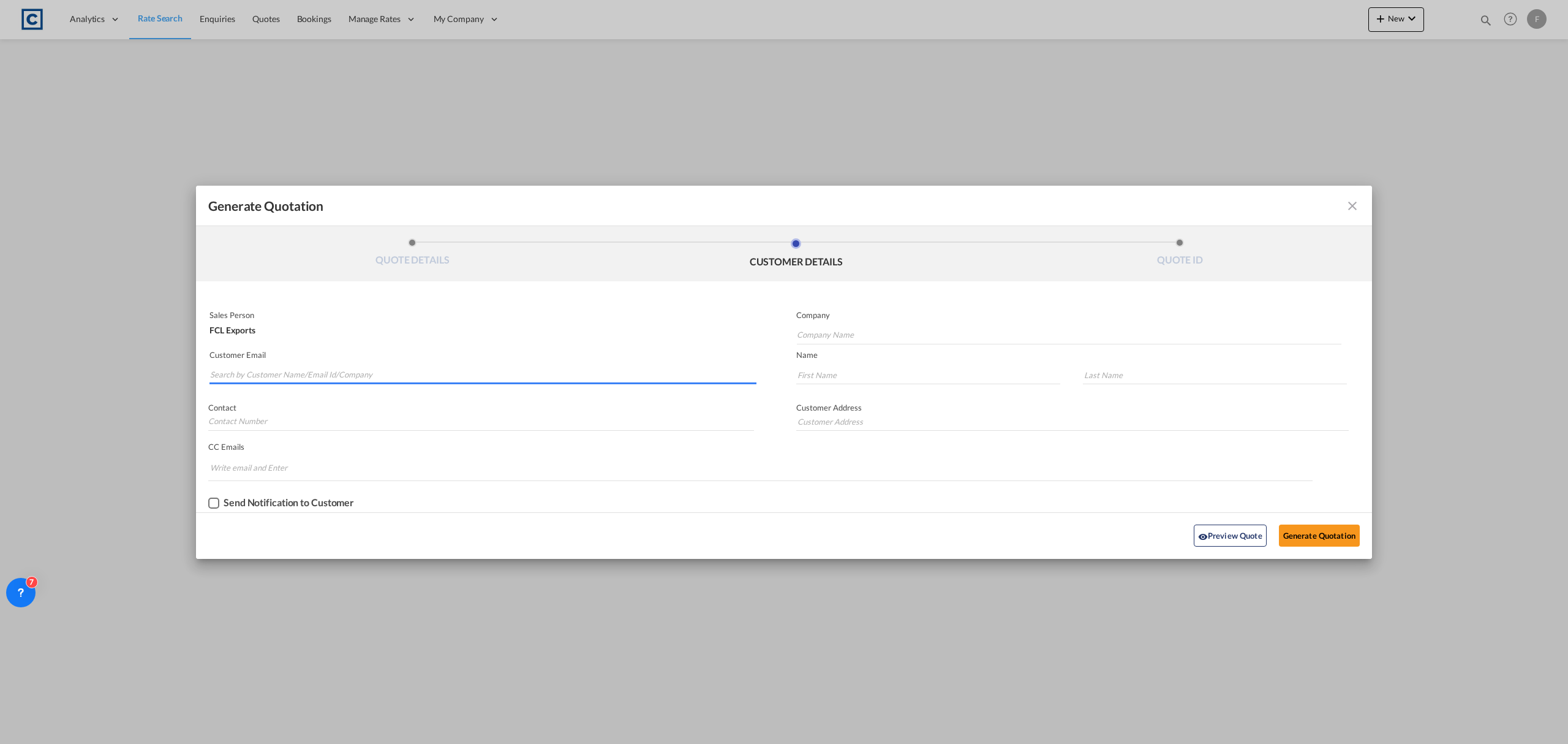
click at [353, 377] on input "Search by Customer Name/Email Id/Company" at bounding box center [483, 375] width 546 height 18
paste input "Malavika Rani - CSS KSA <malavika@cssksa.com>"
drag, startPoint x: 297, startPoint y: 378, endPoint x: 72, endPoint y: 380, distance: 225.0
click at [72, 380] on div "Generate Quotation QUOTE DETAILS CUSTOMER DETAILS QUOTE ID Start Date 03 Sep 20…" at bounding box center [784, 372] width 1568 height 744
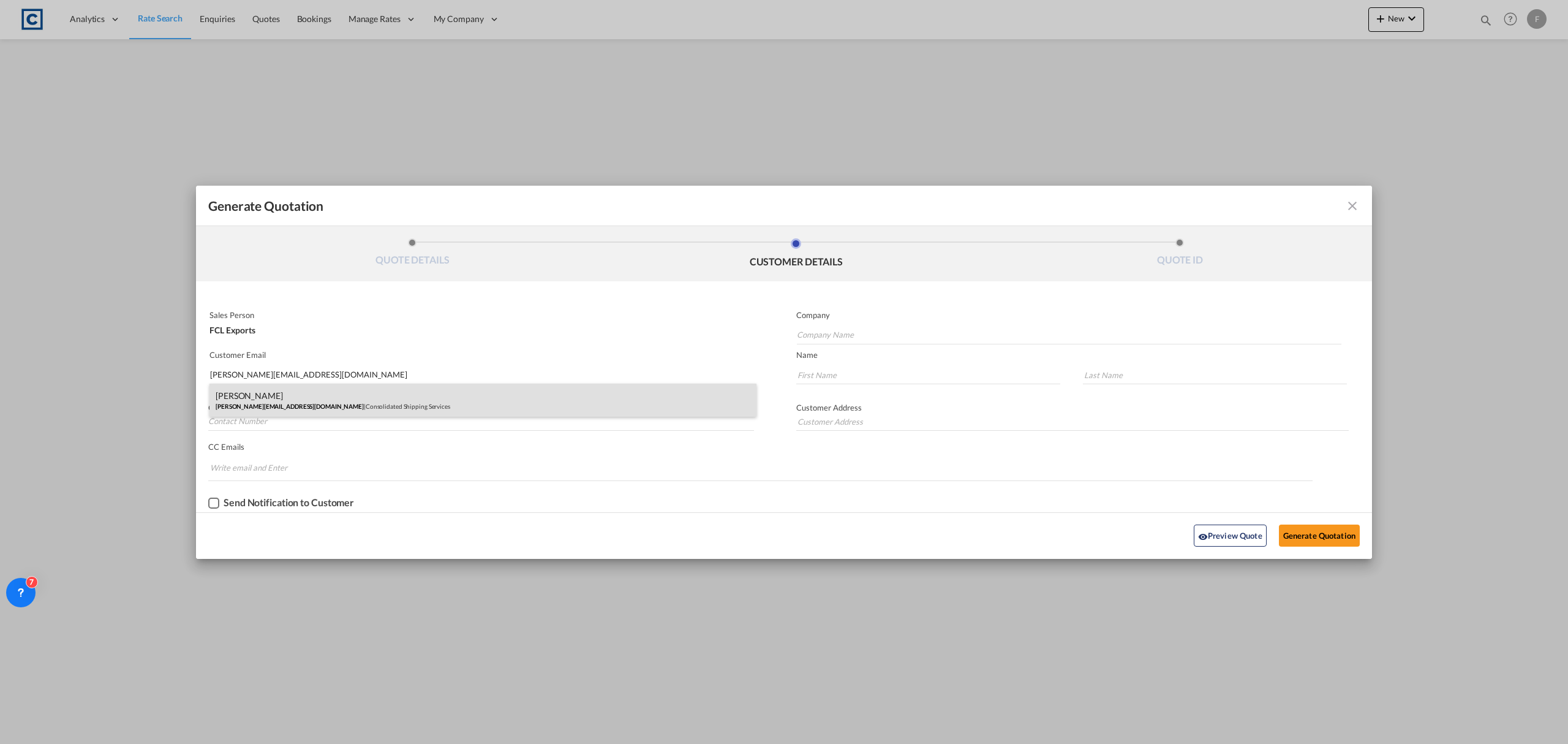
type input "malavika@cssksa.com"
click at [257, 393] on div "Malavika Rani malavika@cssksa.com | Consolidated Shipping Services" at bounding box center [483, 400] width 547 height 33
type input "Consolidated Shipping Services"
type input "Malavika"
type input "Rani"
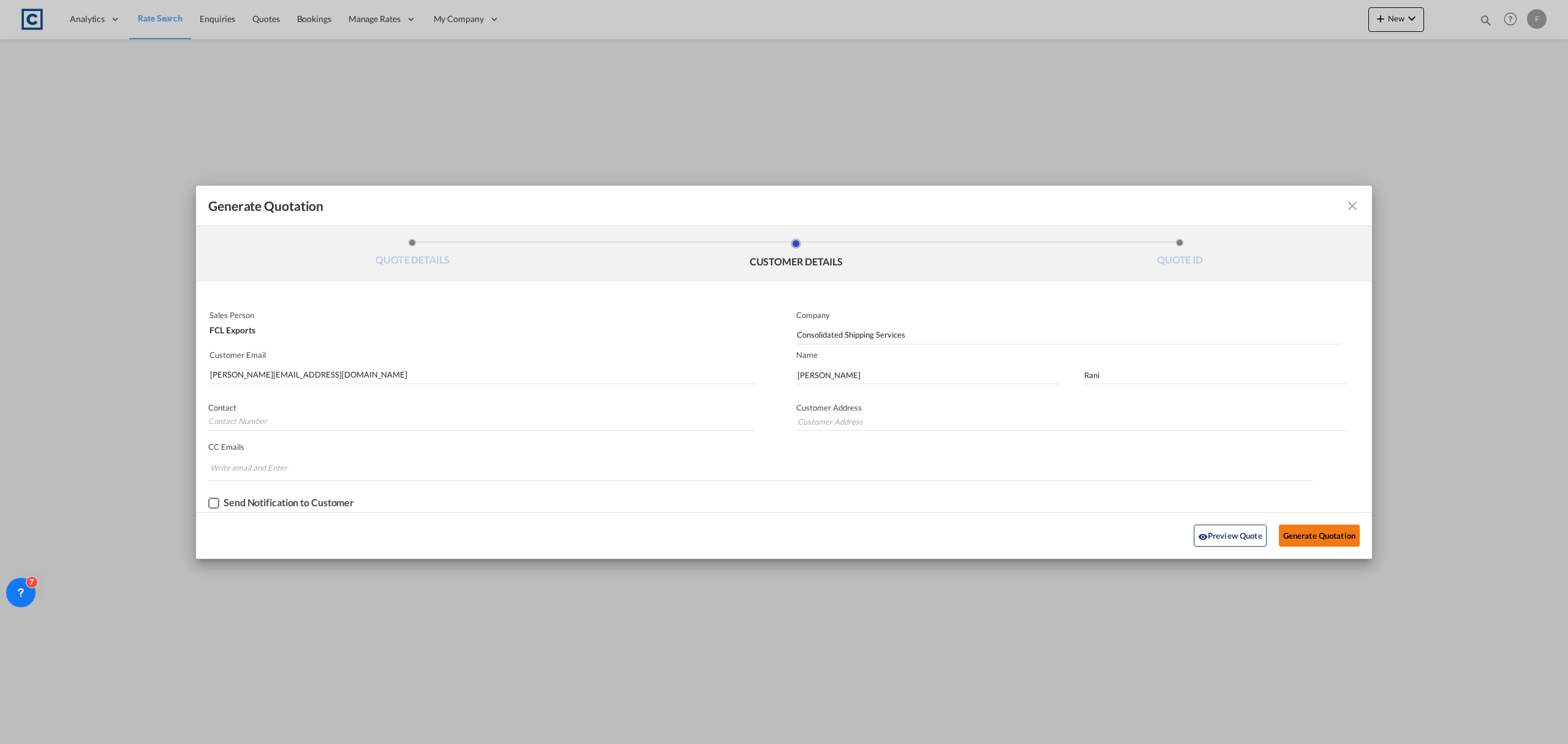
click at [1317, 537] on button "Generate Quotation" at bounding box center [1319, 536] width 81 height 22
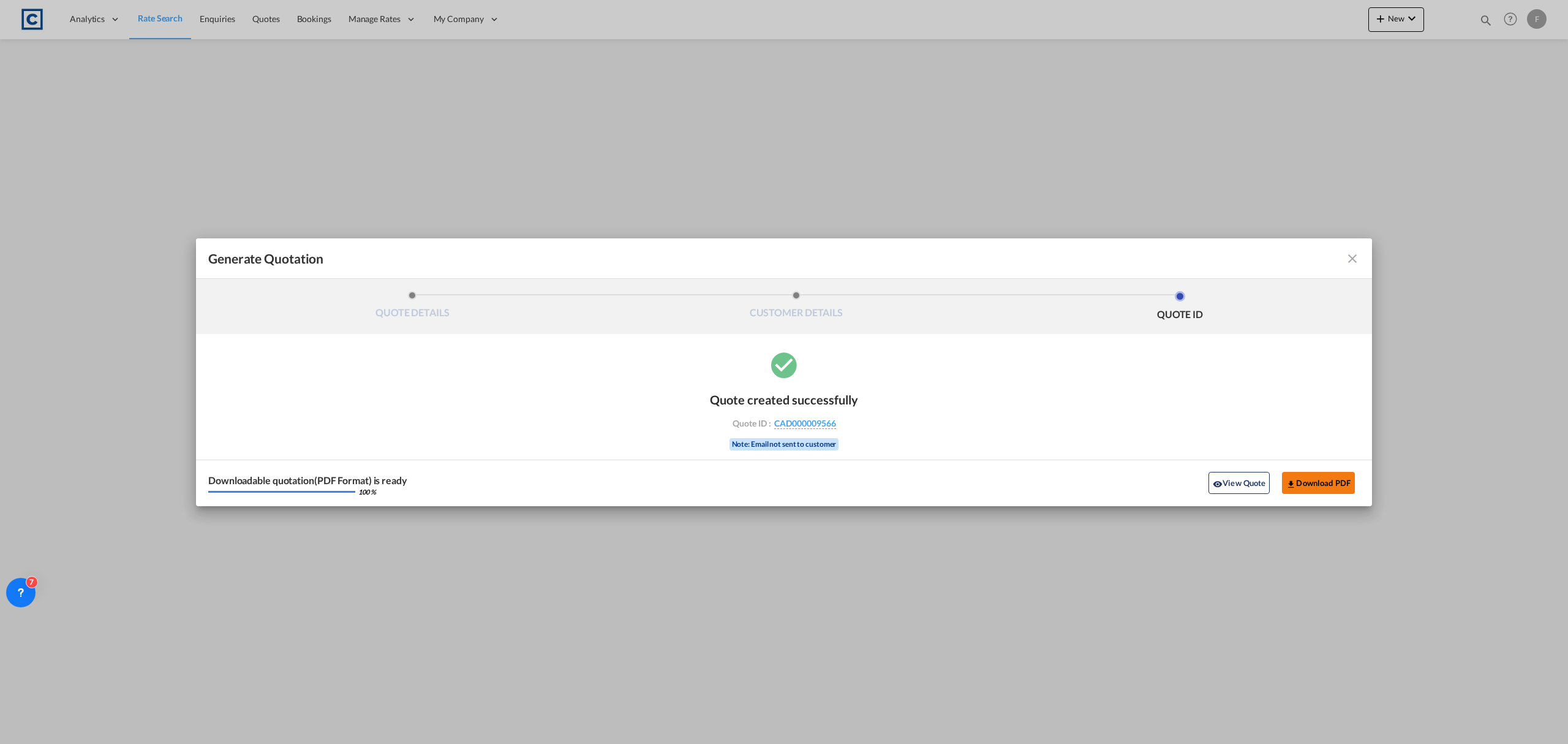
click at [1344, 486] on button "Download PDF" at bounding box center [1319, 483] width 73 height 22
